Goal: Task Accomplishment & Management: Manage account settings

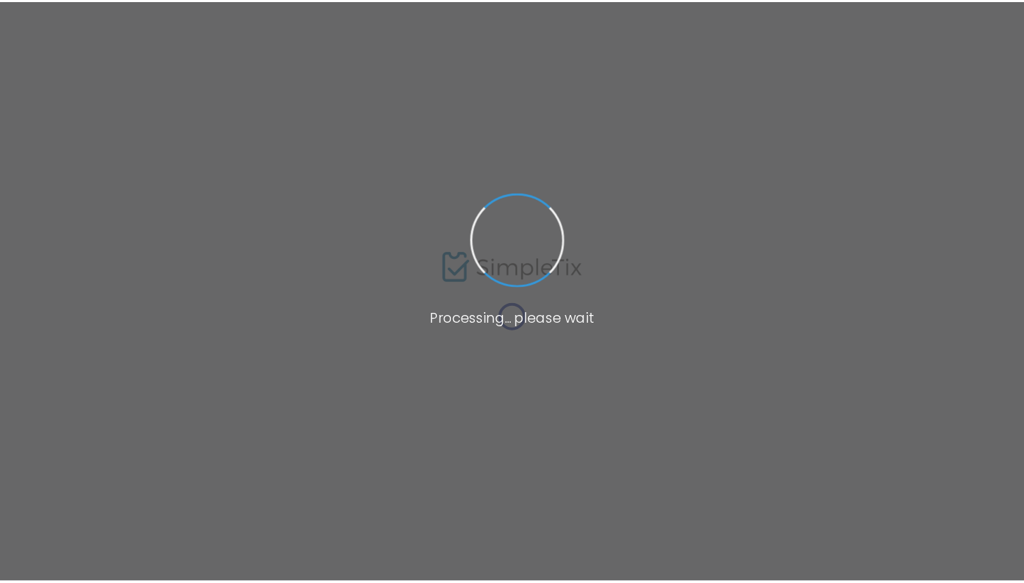
scroll to position [113, 0]
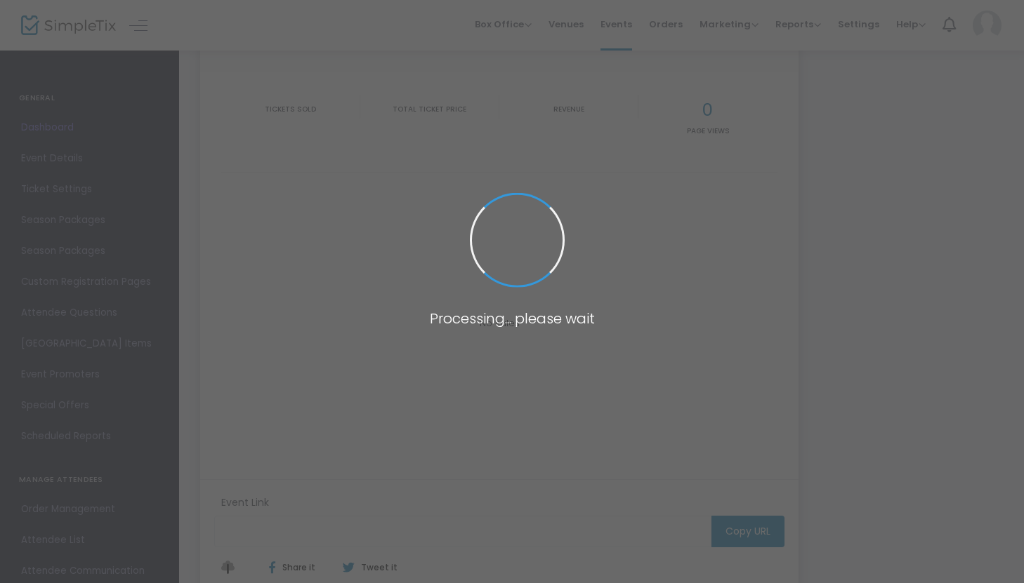
type input "[URL][DOMAIN_NAME]"
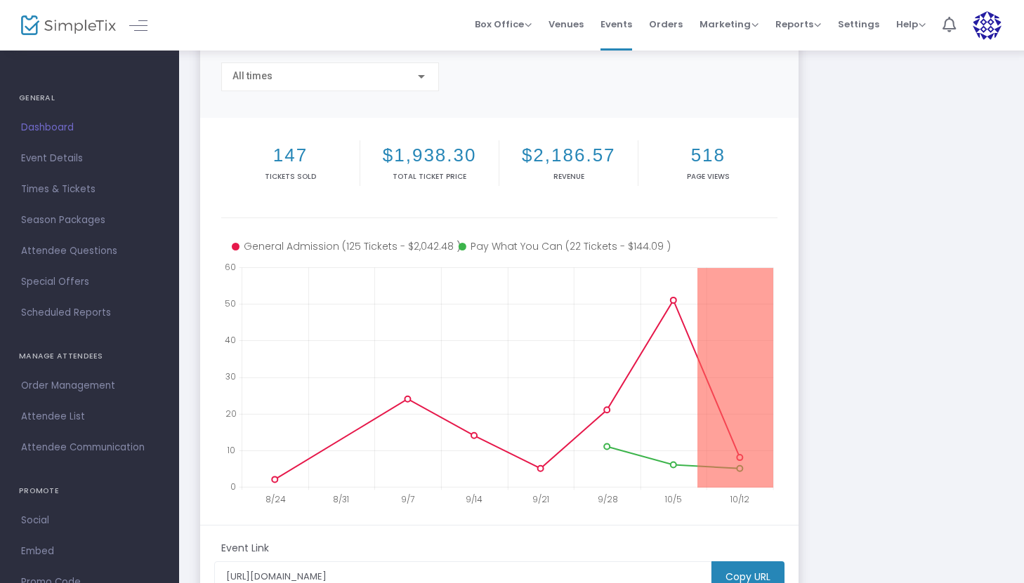
drag, startPoint x: 697, startPoint y: 435, endPoint x: 873, endPoint y: 428, distance: 177.1
click at [873, 428] on div "The Outsiders [URL][DOMAIN_NAME] Copy All times 147 Tickets sold $1,938.30 Tota…" at bounding box center [601, 306] width 817 height 699
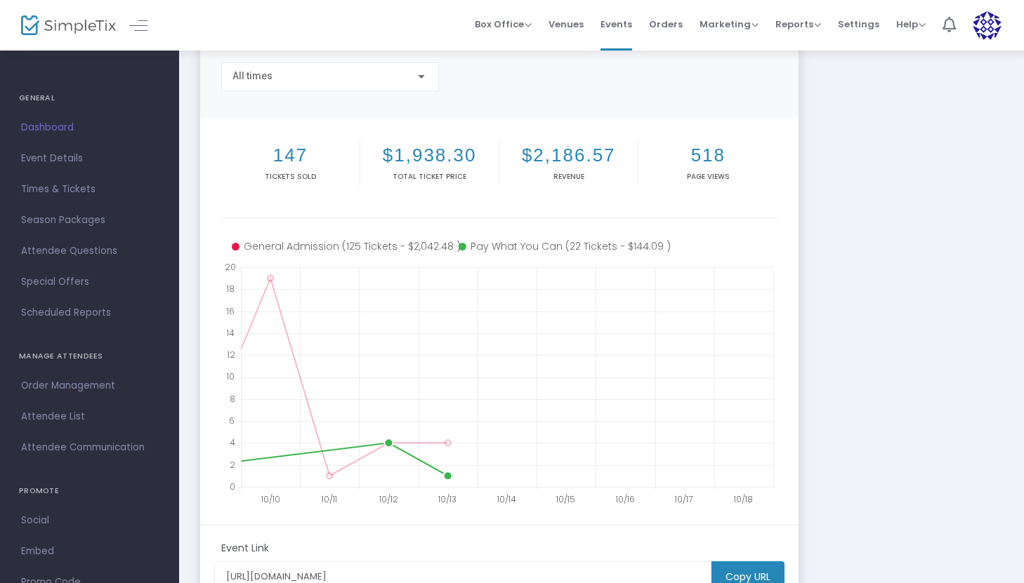
click at [565, 246] on icon at bounding box center [561, 246] width 207 height 15
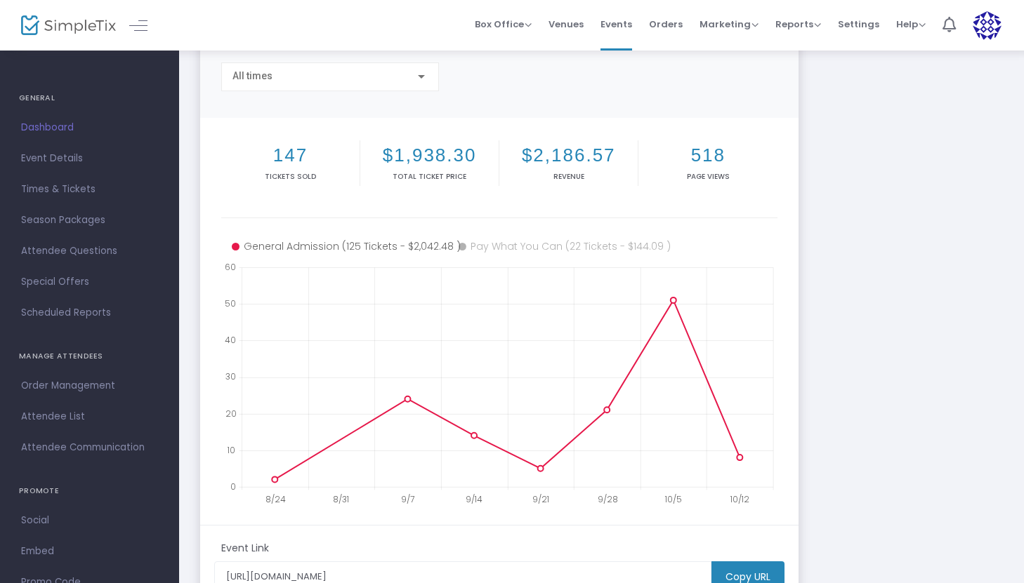
click at [564, 246] on icon at bounding box center [561, 246] width 207 height 15
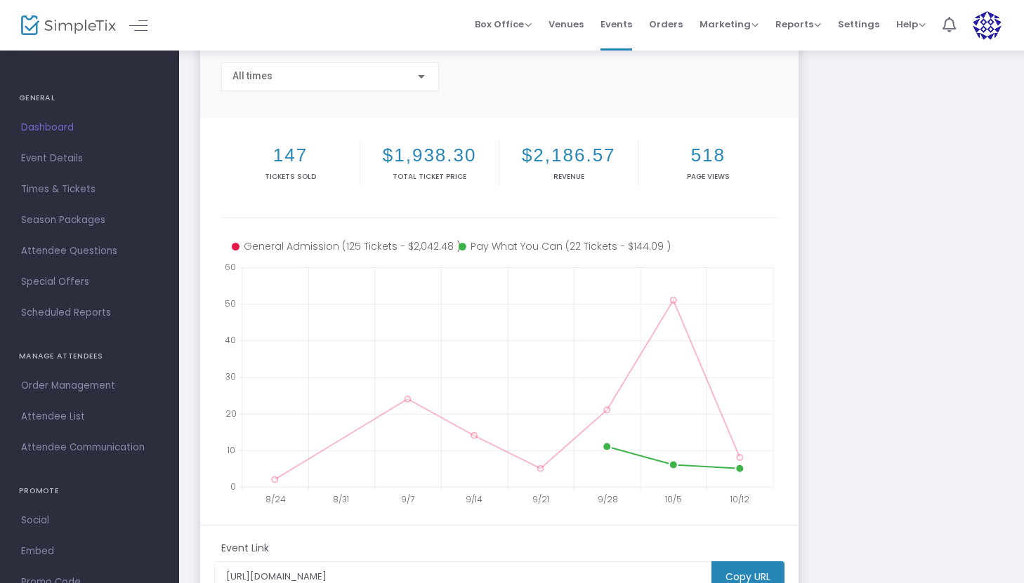
click at [564, 246] on icon at bounding box center [561, 246] width 207 height 15
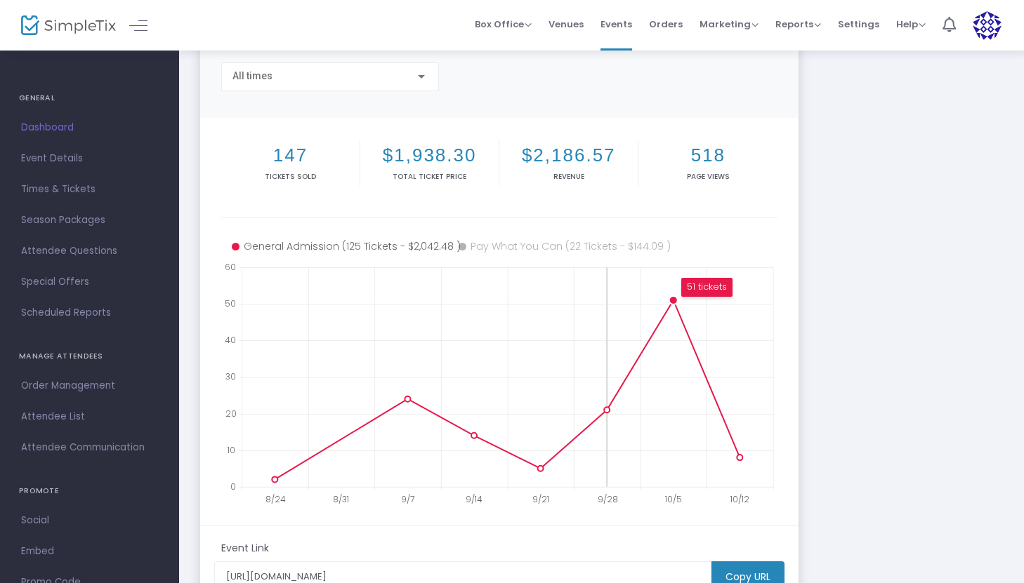
drag, startPoint x: 624, startPoint y: 317, endPoint x: 734, endPoint y: 324, distance: 111.2
click at [735, 325] on icon at bounding box center [508, 378] width 532 height 220
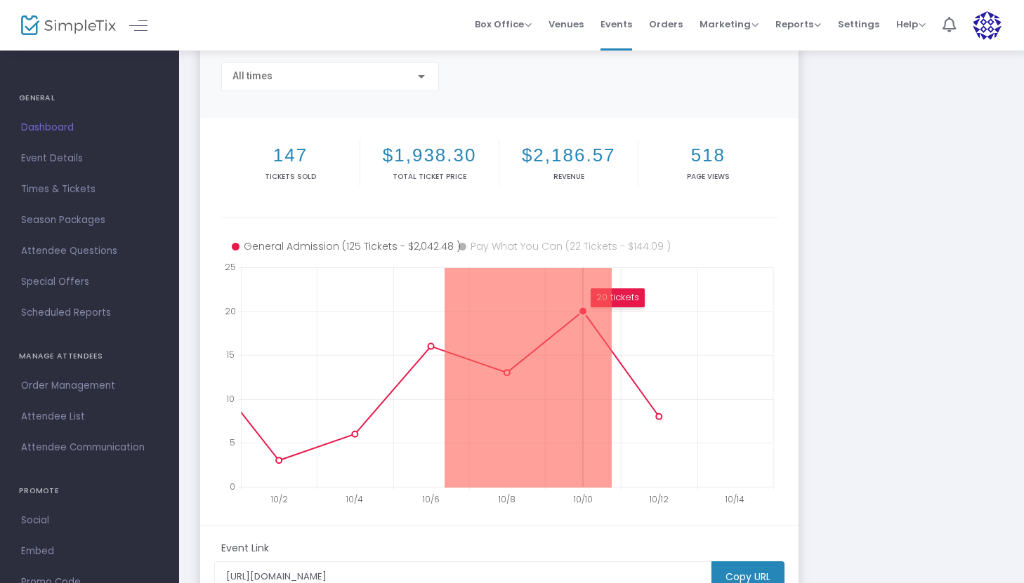
drag, startPoint x: 444, startPoint y: 352, endPoint x: 612, endPoint y: 352, distance: 167.1
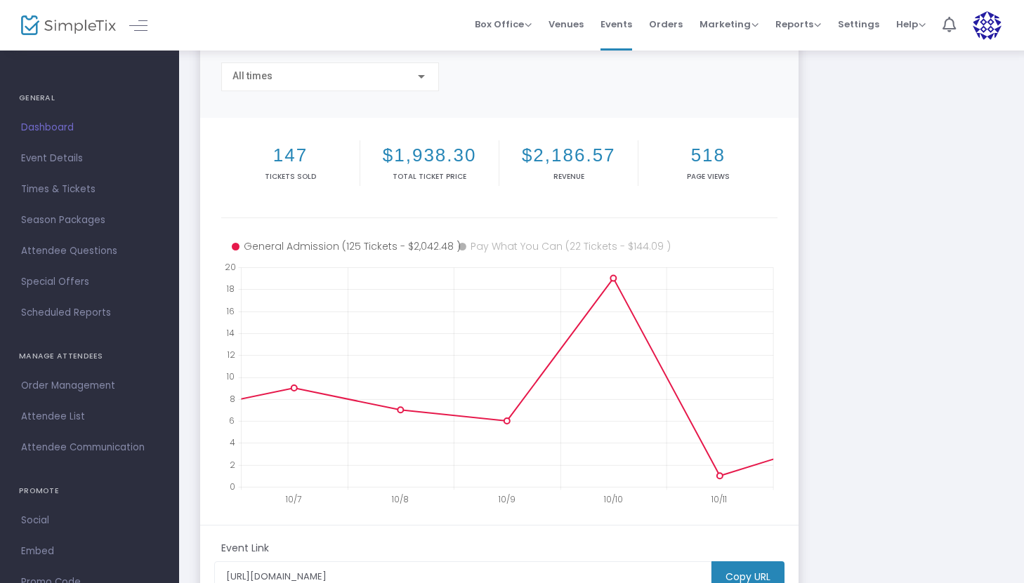
click at [51, 131] on span "Dashboard" at bounding box center [89, 128] width 137 height 18
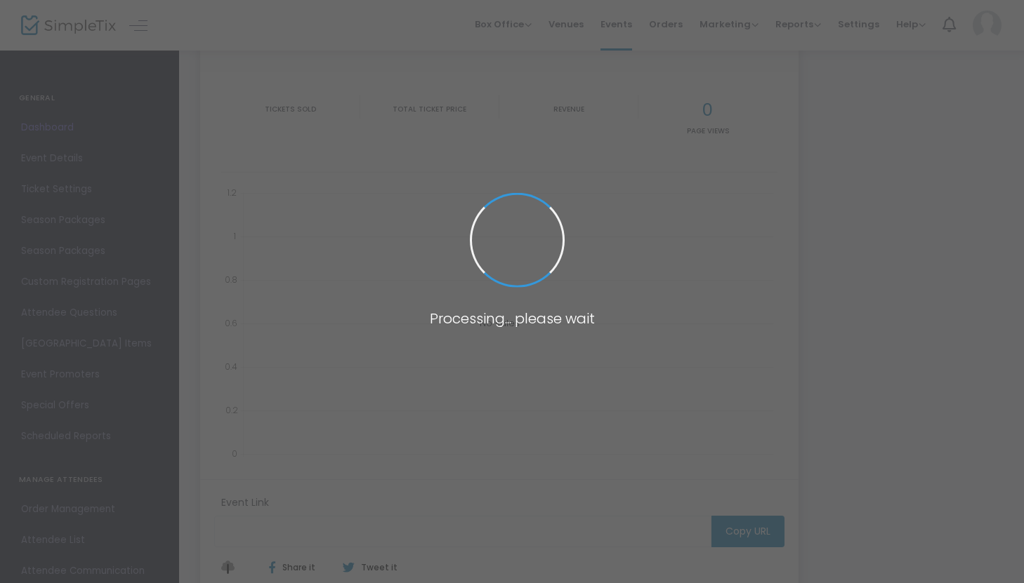
type input "[URL][DOMAIN_NAME]"
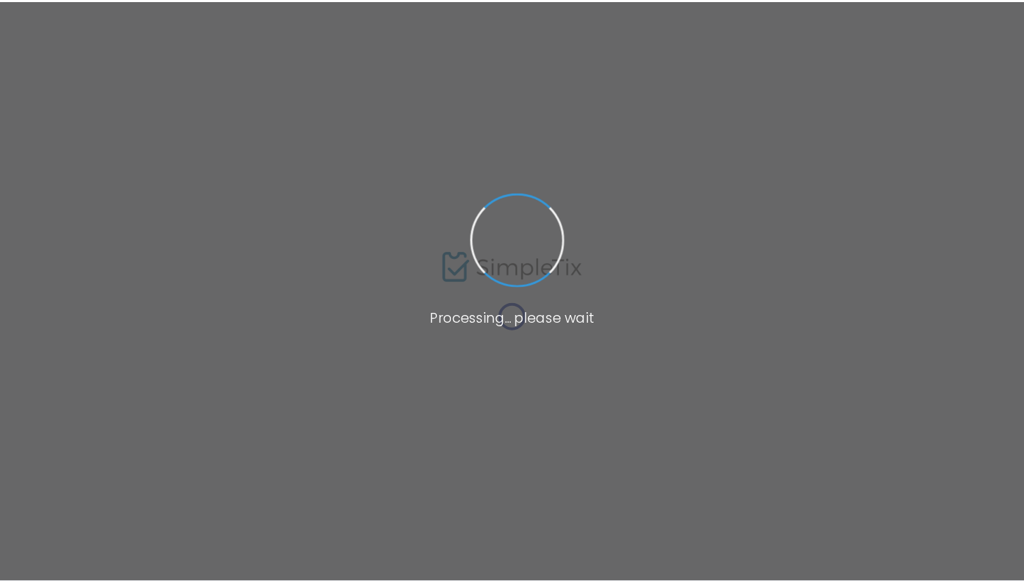
scroll to position [113, 0]
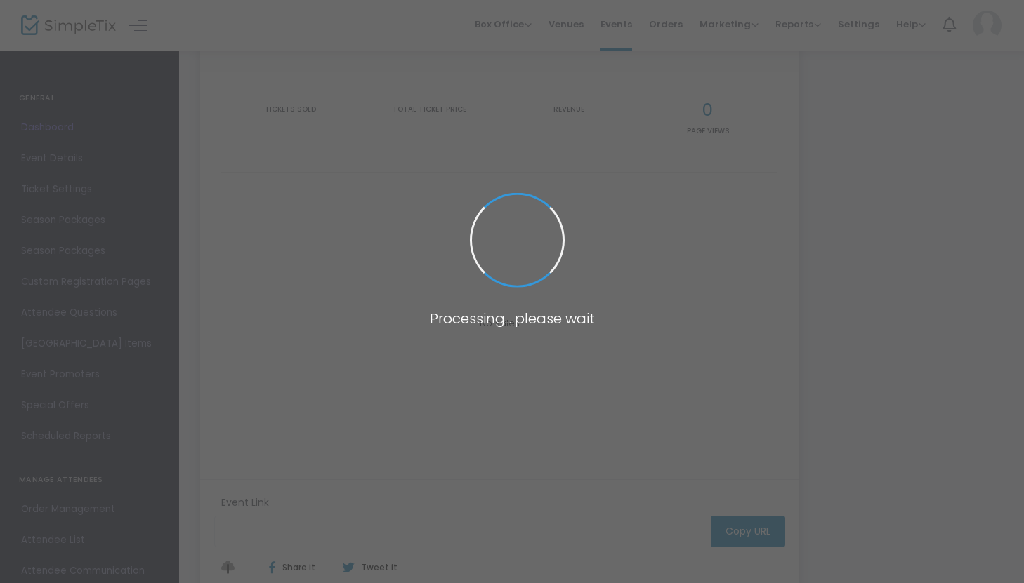
type input "[URL][DOMAIN_NAME]"
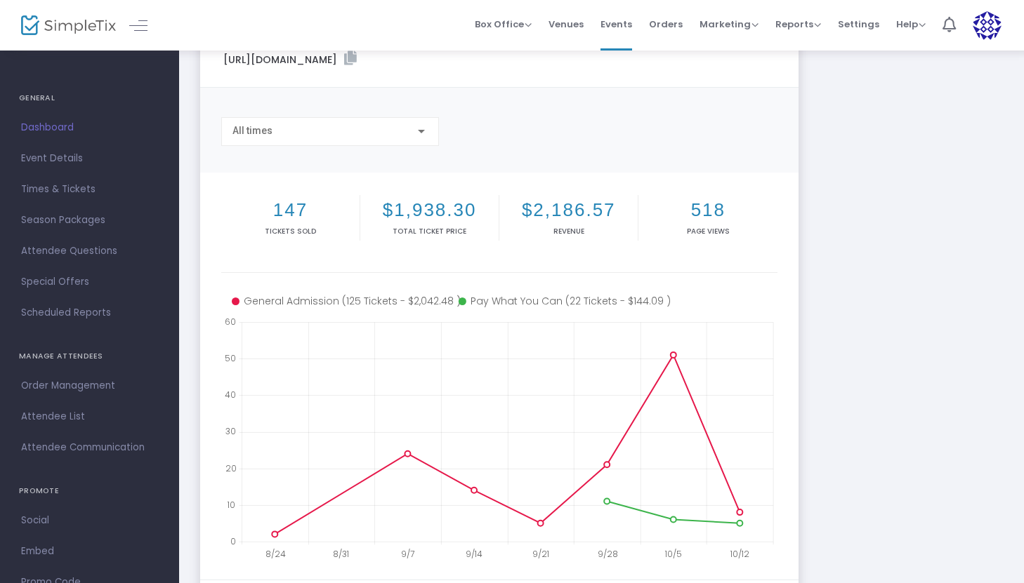
scroll to position [51, 0]
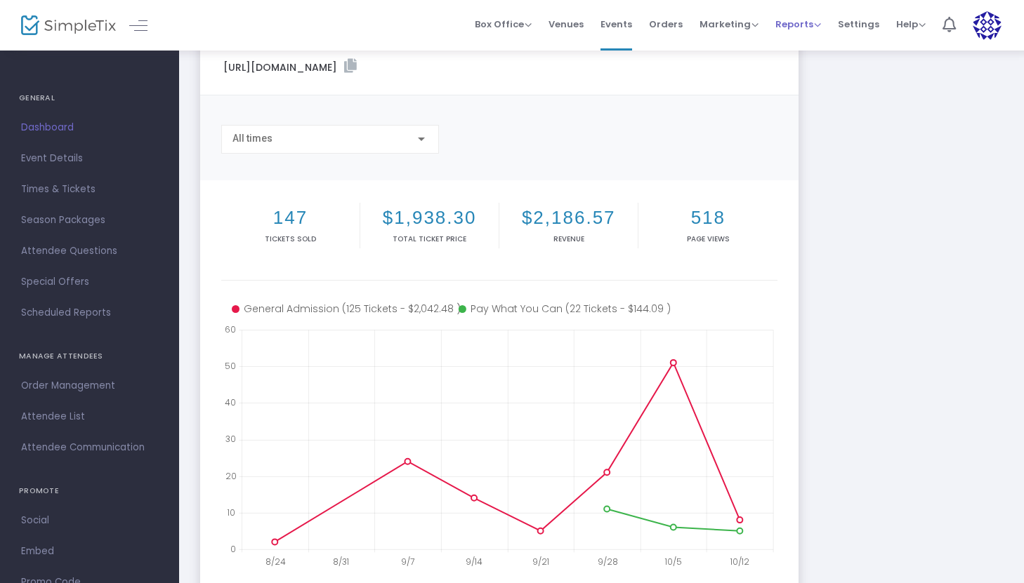
click at [787, 35] on span "Reports Analytics Sales Reports Download" at bounding box center [798, 24] width 46 height 36
click at [813, 28] on span "Reports" at bounding box center [798, 24] width 46 height 13
click at [824, 77] on li "Sales Reports" at bounding box center [820, 74] width 91 height 27
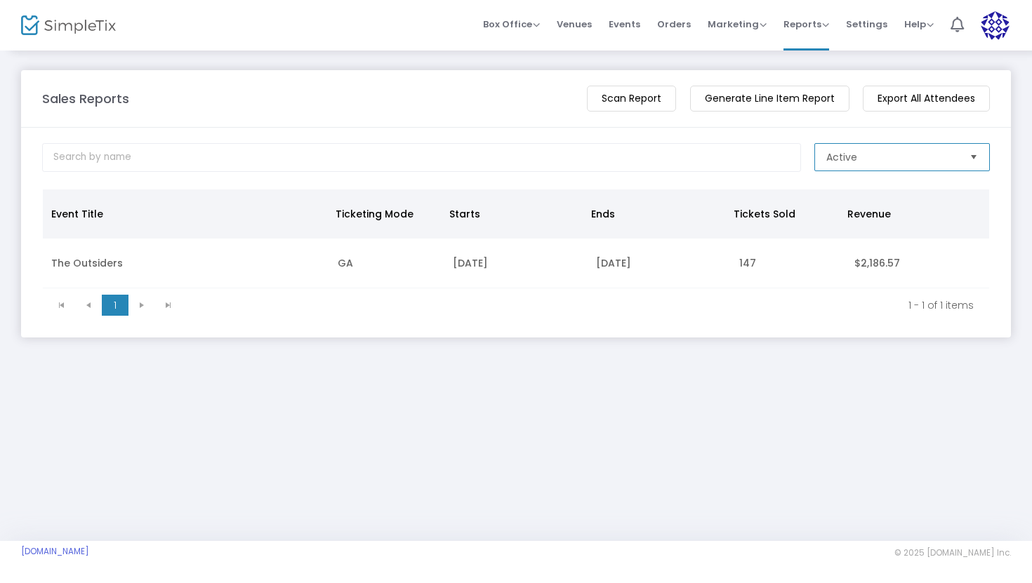
click at [911, 145] on span "Active" at bounding box center [892, 157] width 143 height 27
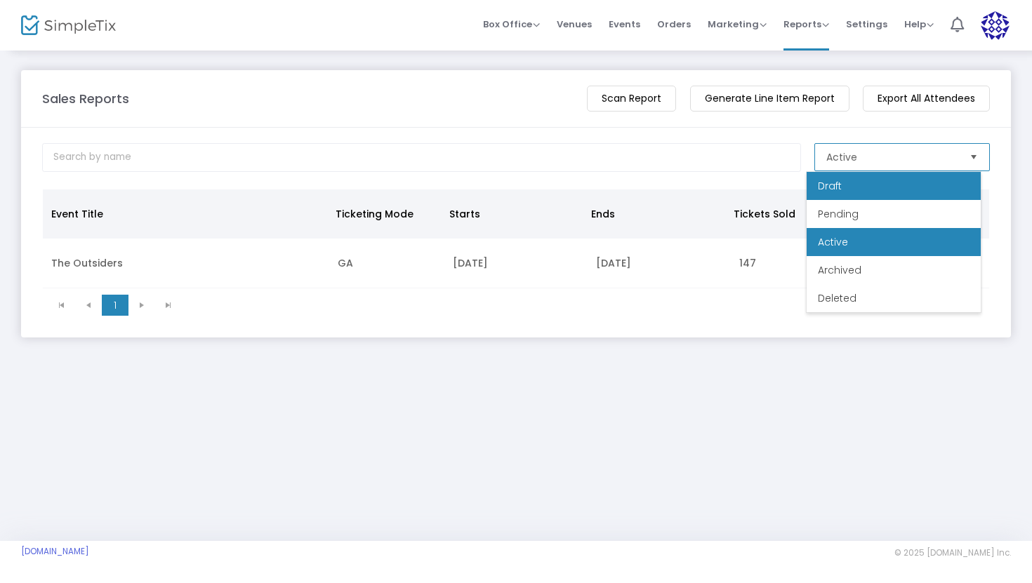
scroll to position [28, 0]
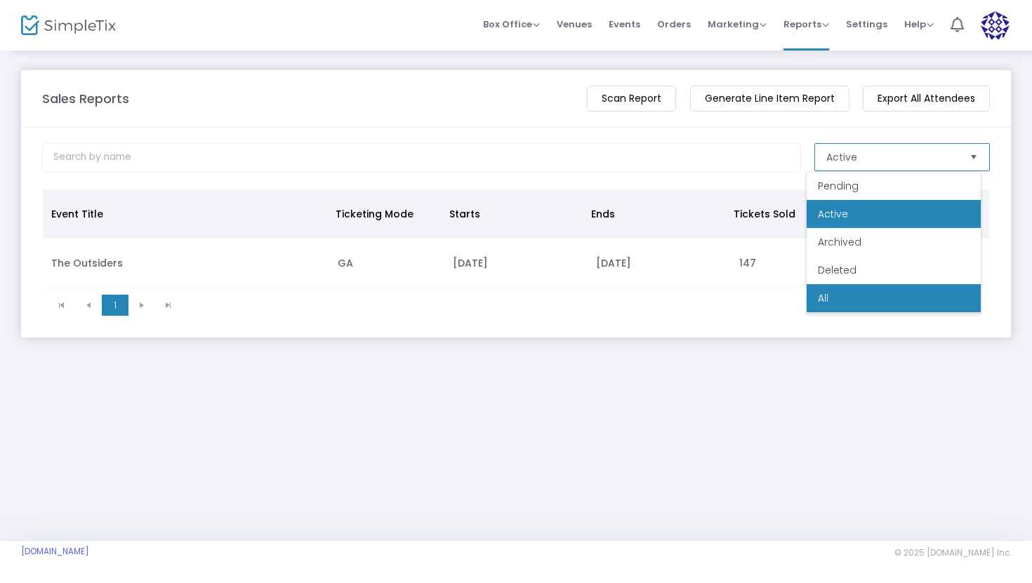
click at [867, 308] on li "All" at bounding box center [894, 298] width 174 height 28
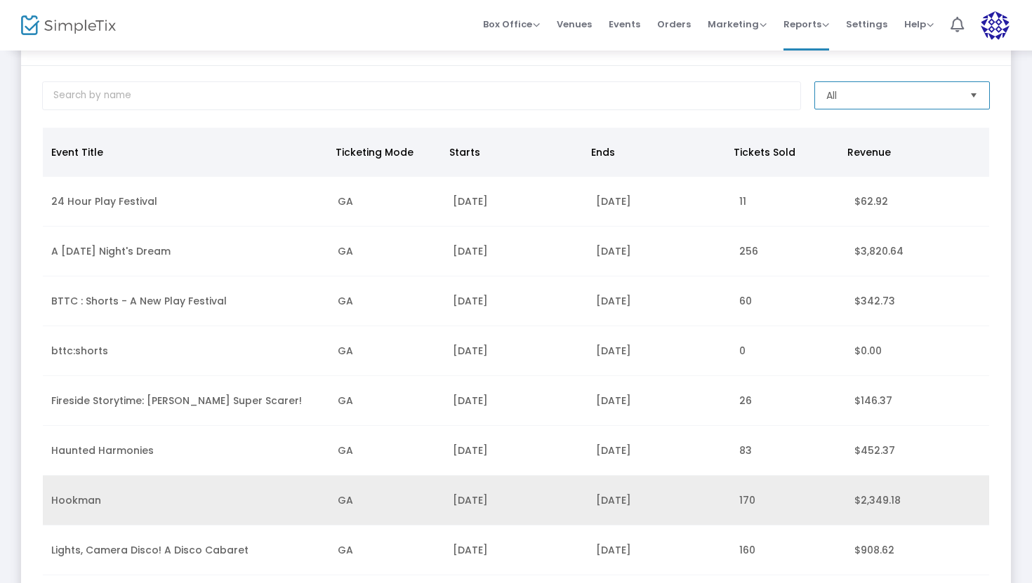
scroll to position [0, 0]
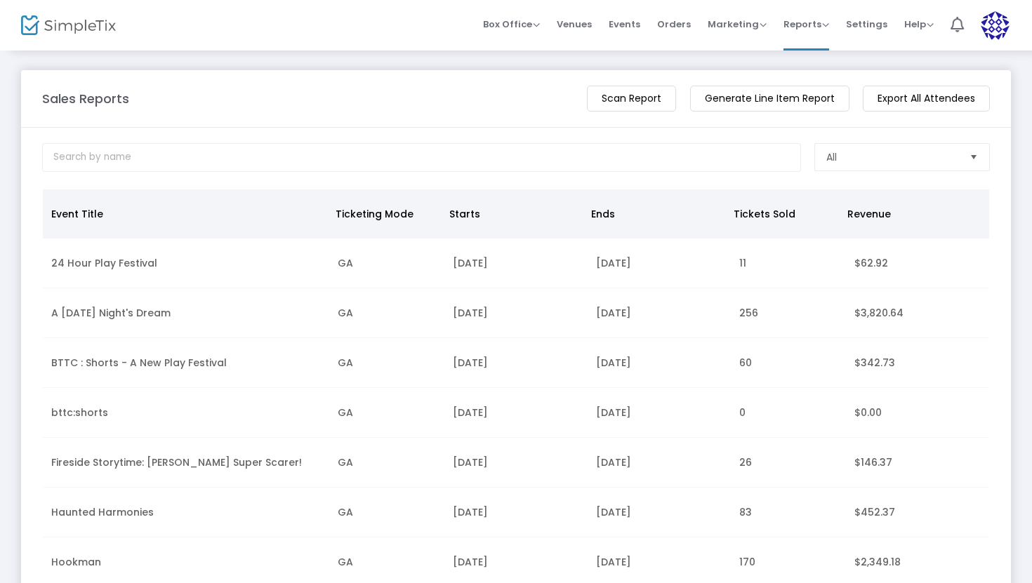
click at [761, 209] on th "Tickets Sold" at bounding box center [782, 214] width 114 height 49
click at [863, 209] on span "Revenue" at bounding box center [869, 214] width 44 height 14
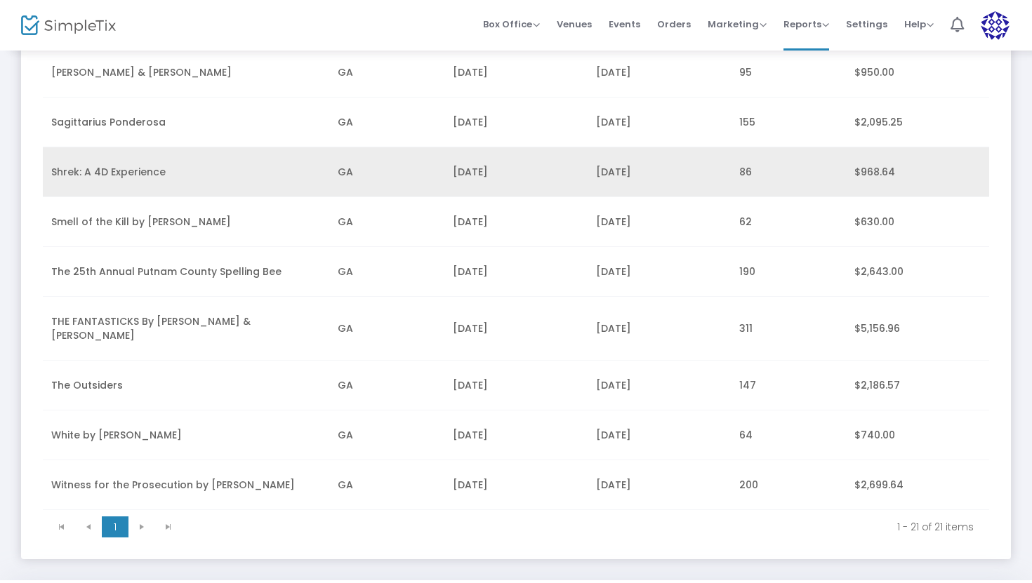
scroll to position [807, 0]
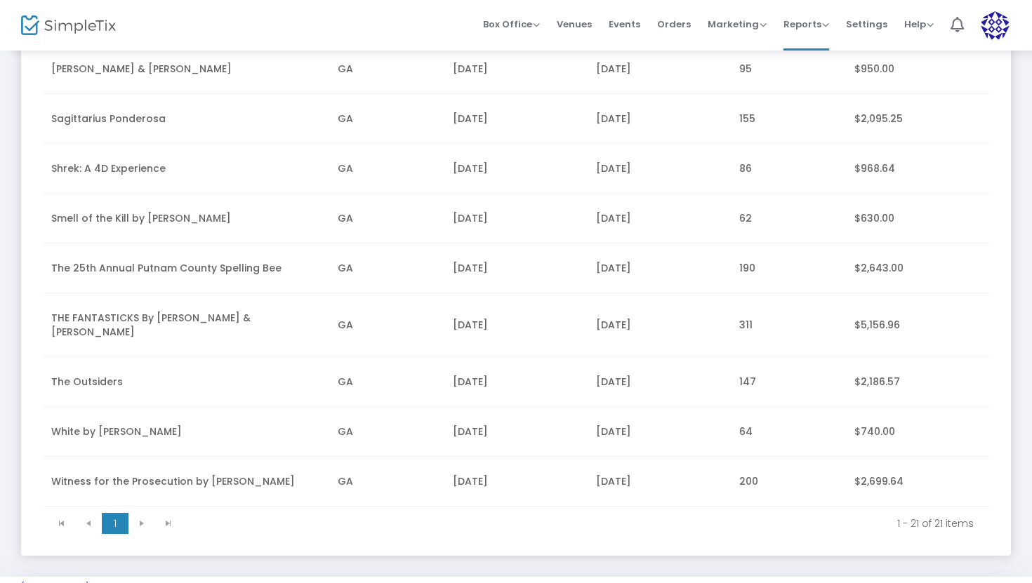
click at [138, 513] on kendo-pager-next-buttons at bounding box center [154, 523] width 53 height 21
